Goal: Find specific page/section: Find specific page/section

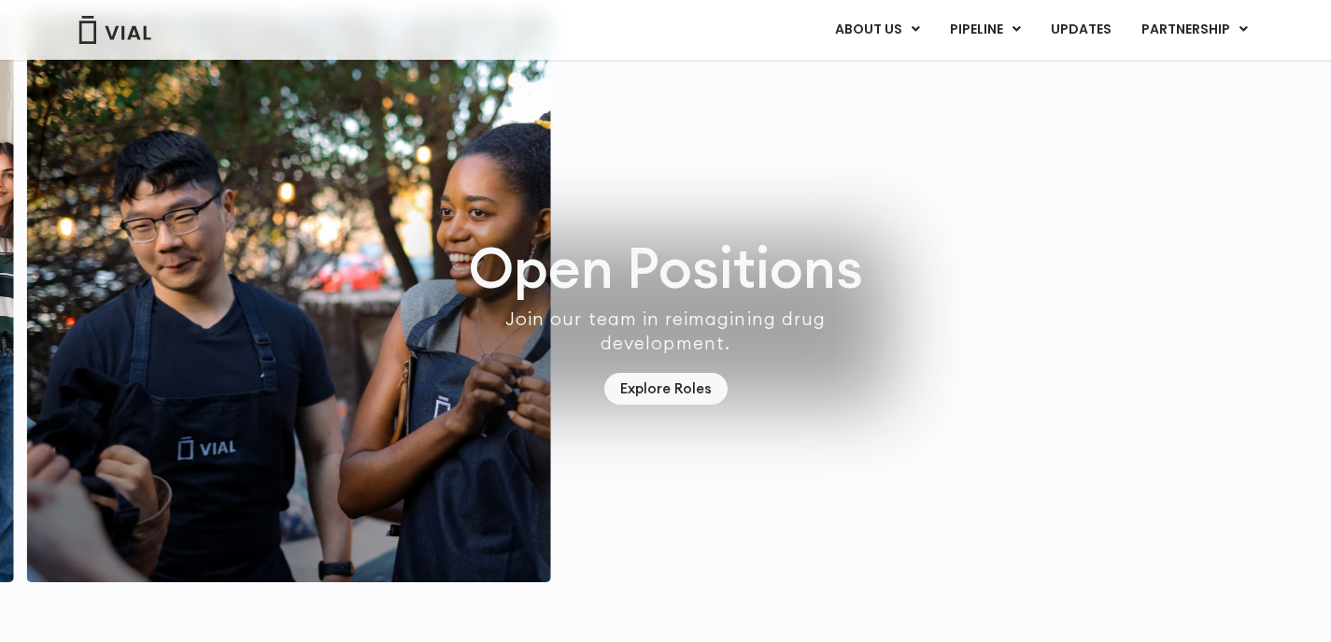
scroll to position [5450, 0]
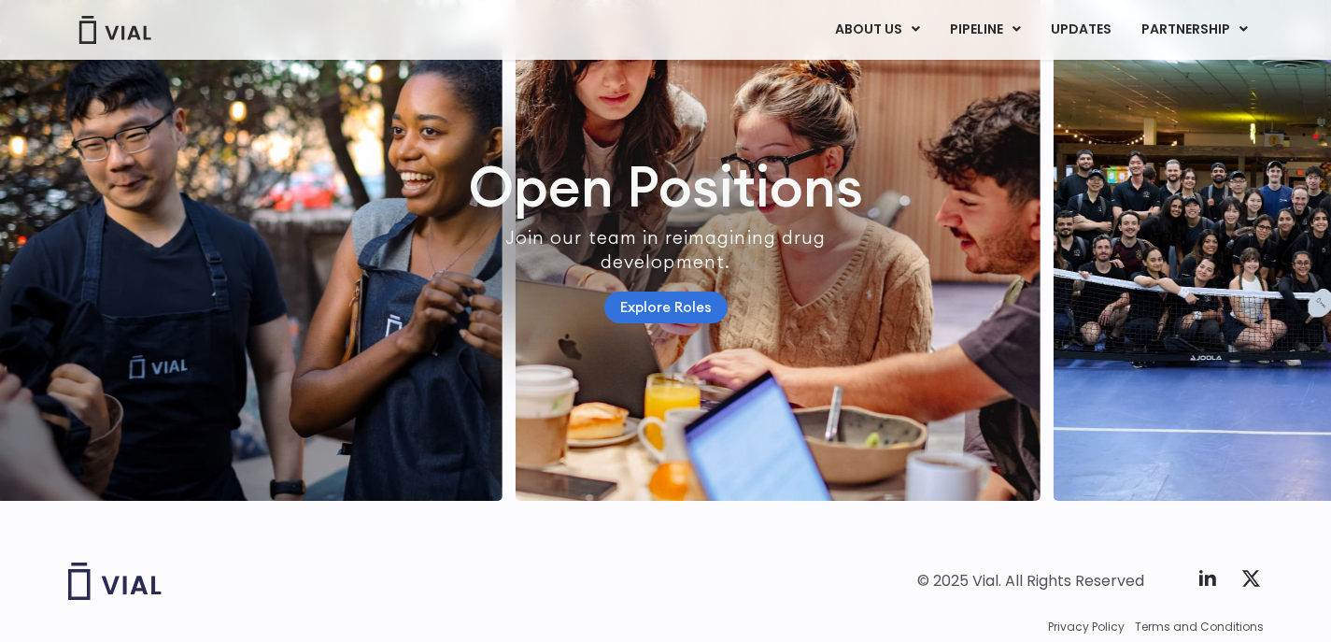
click at [669, 324] on link "Explore Roles" at bounding box center [665, 307] width 123 height 33
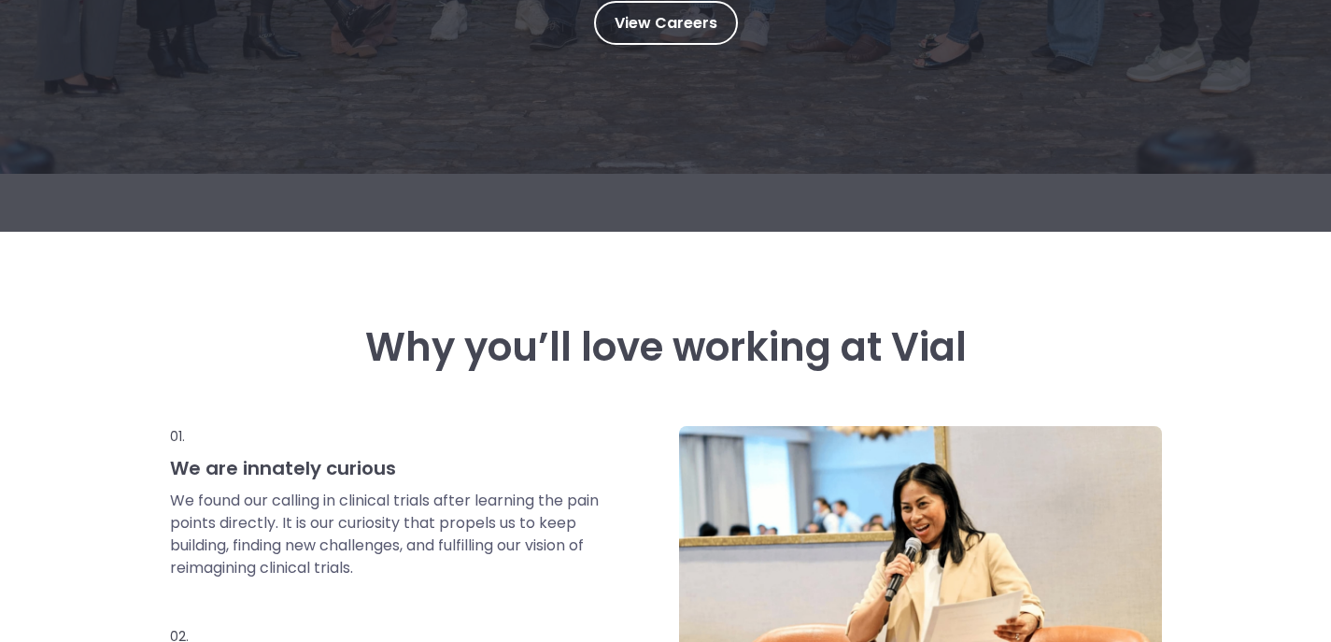
scroll to position [431, 0]
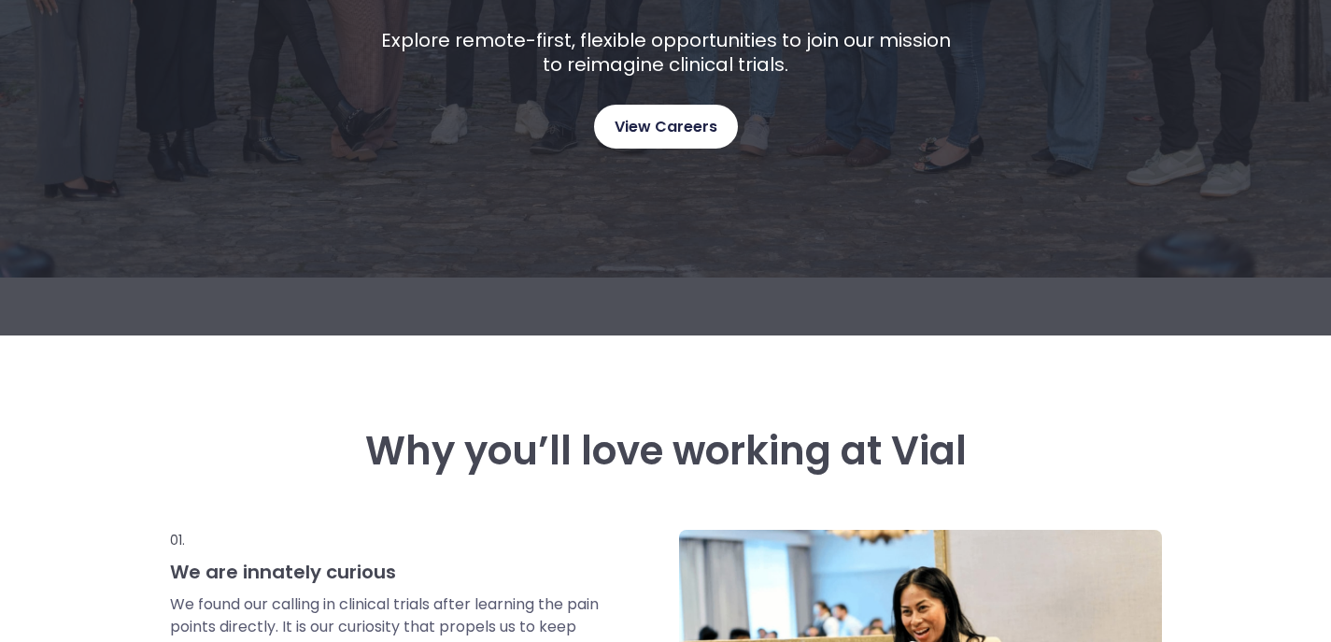
click at [685, 120] on span "View Careers" at bounding box center [666, 127] width 103 height 24
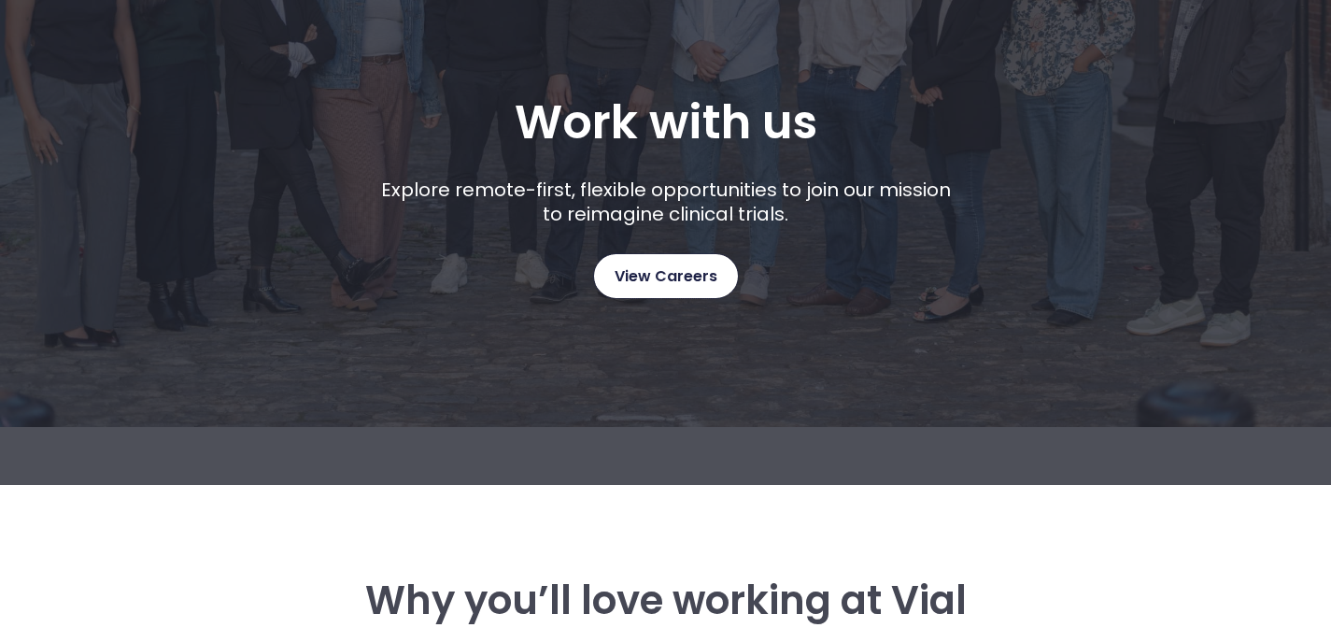
scroll to position [0, 0]
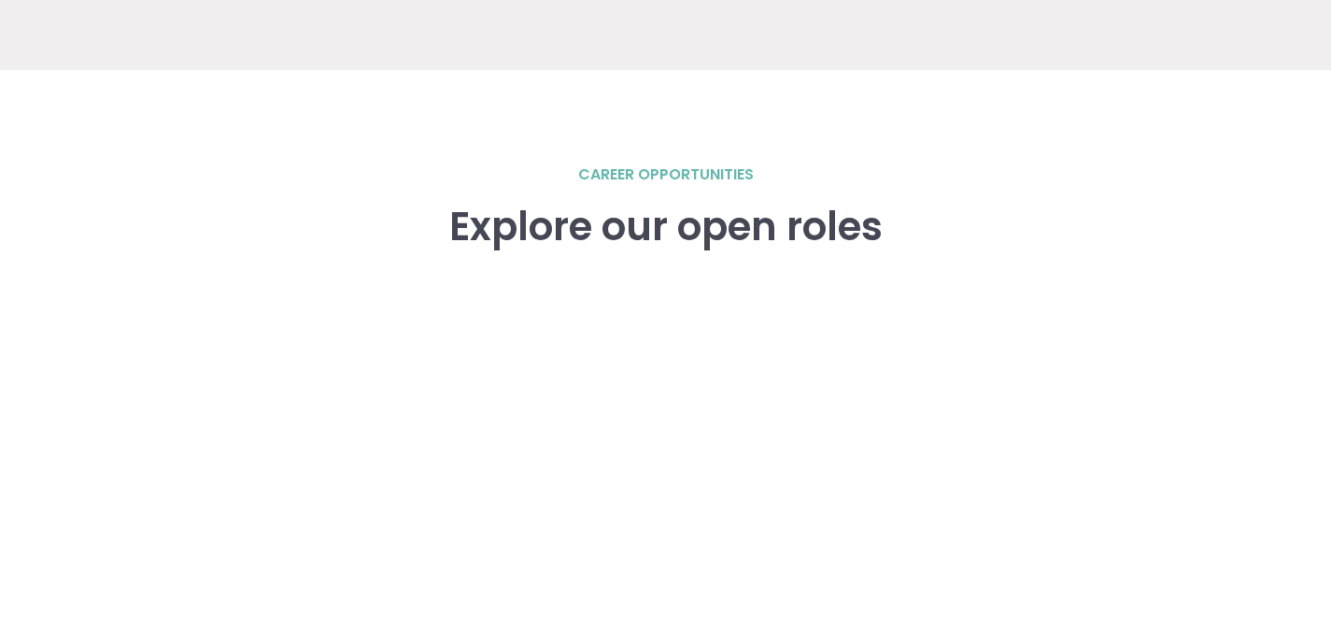
scroll to position [2513, 0]
